Goal: Check status: Check status

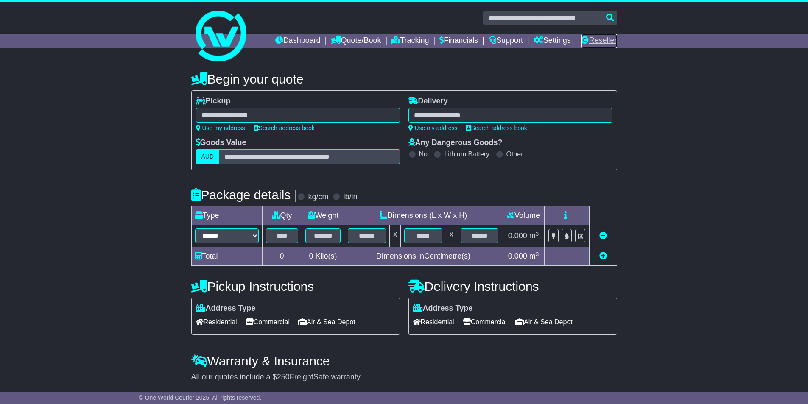
click at [598, 36] on link "Reseller" at bounding box center [599, 41] width 36 height 14
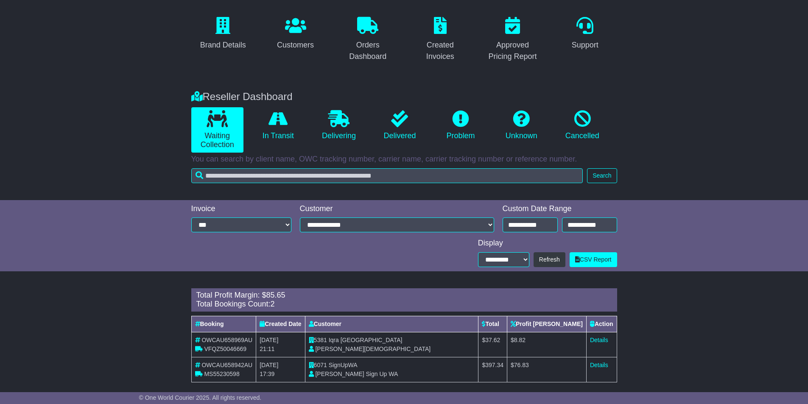
scroll to position [75, 0]
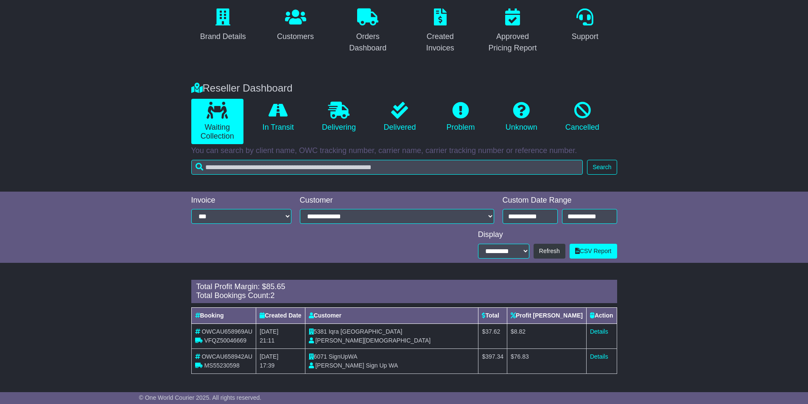
click at [283, 293] on div "Total Bookings Count: 2" at bounding box center [404, 295] width 416 height 9
click at [281, 293] on div "Total Bookings Count: 2" at bounding box center [404, 295] width 416 height 9
click at [284, 290] on span "85.65" at bounding box center [275, 286] width 19 height 8
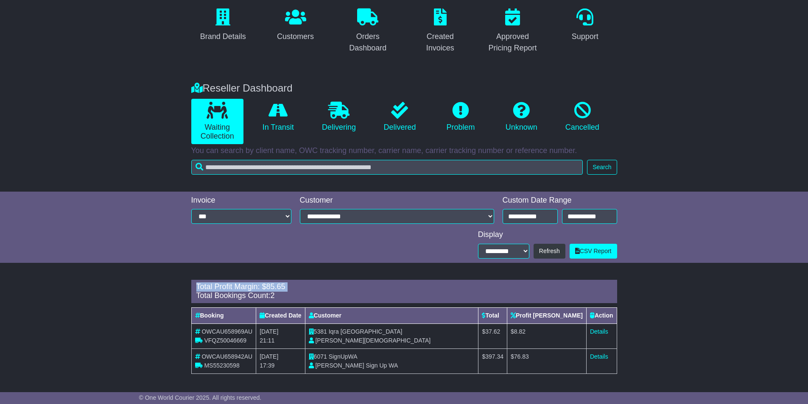
click at [284, 290] on span "85.65" at bounding box center [275, 286] width 19 height 8
click at [350, 353] on span "SignUpWA" at bounding box center [343, 356] width 29 height 7
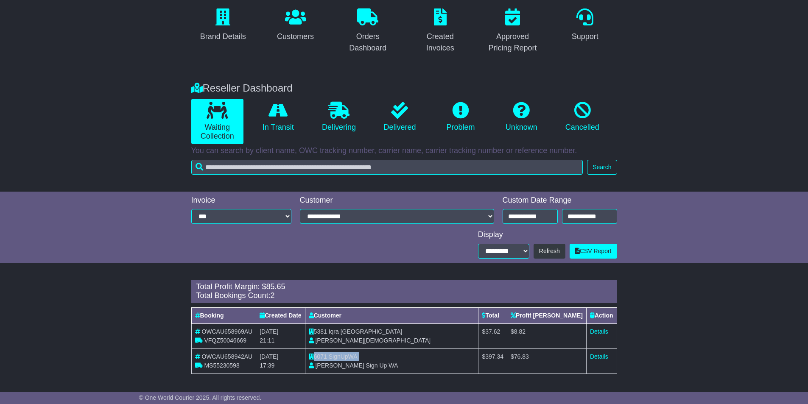
click at [350, 353] on span "SignUpWA" at bounding box center [343, 356] width 29 height 7
click at [529, 354] on span "76.83" at bounding box center [521, 356] width 15 height 7
click at [529, 353] on span "76.83" at bounding box center [521, 356] width 15 height 7
